Goal: Information Seeking & Learning: Check status

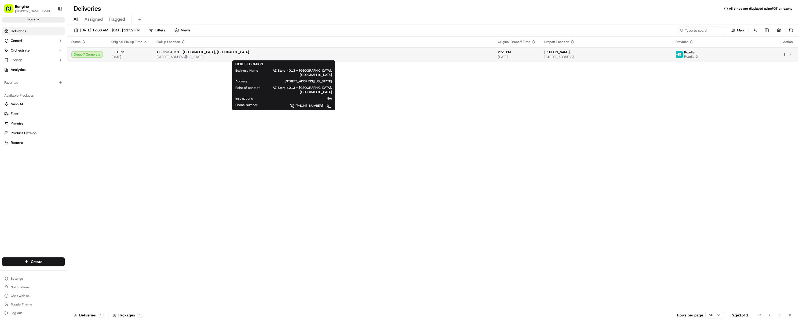
click at [268, 52] on div "AZ Store 4013 - [GEOGRAPHIC_DATA], [GEOGRAPHIC_DATA]" at bounding box center [322, 52] width 333 height 4
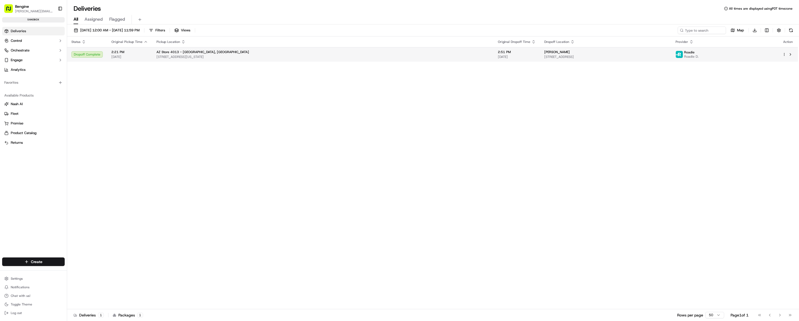
click at [138, 56] on span "[DATE]" at bounding box center [129, 57] width 36 height 4
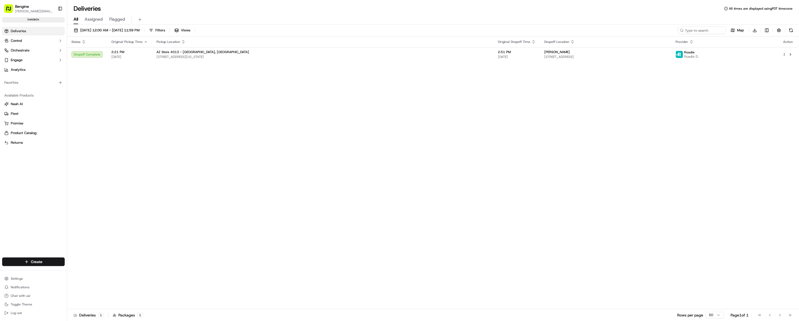
click at [478, 172] on div "Status Original Pickup Time Pickup Location Original Dropoff Time Dropoff Locat…" at bounding box center [432, 172] width 731 height 273
